Goal: Task Accomplishment & Management: Use online tool/utility

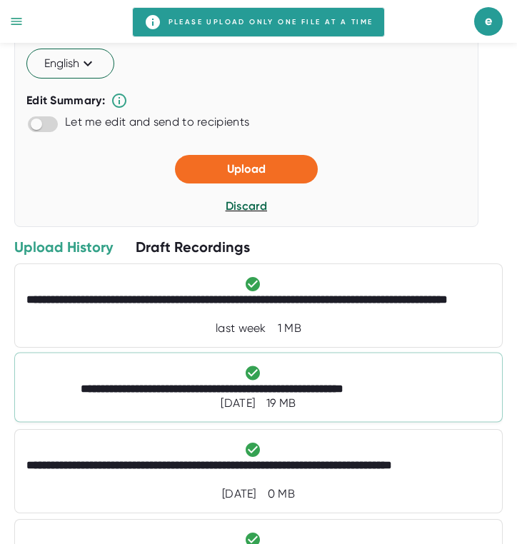
scroll to position [528, 0]
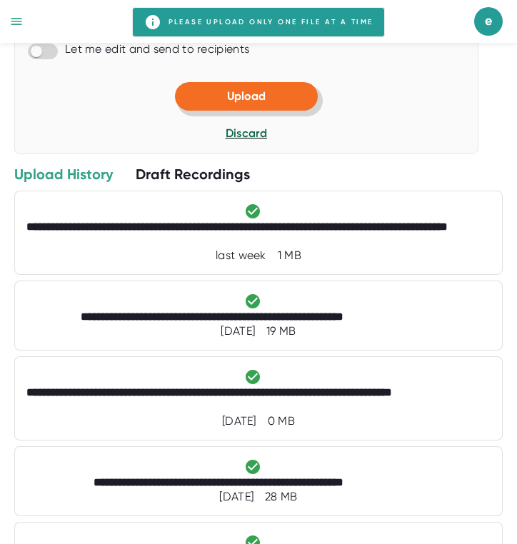
click at [232, 103] on span "Upload" at bounding box center [246, 96] width 39 height 14
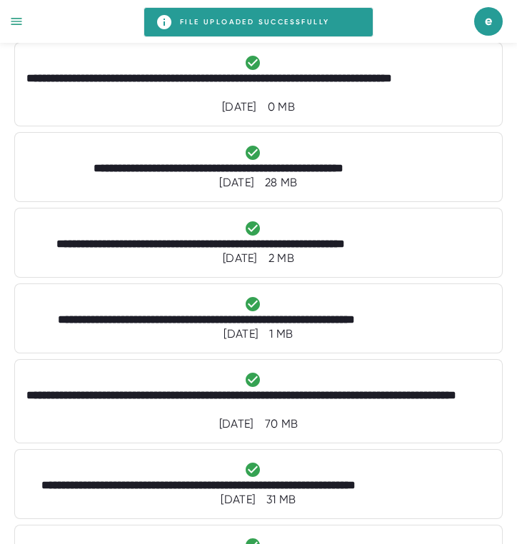
scroll to position [91, 0]
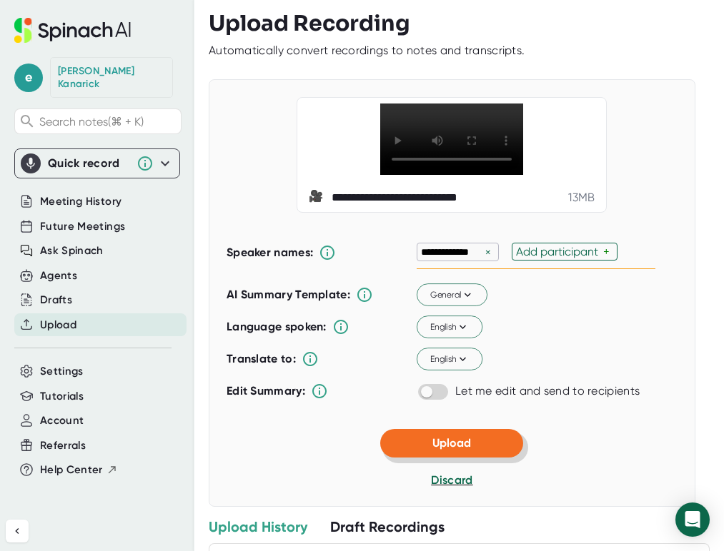
click at [463, 450] on span "Upload" at bounding box center [451, 443] width 39 height 14
